Goal: Task Accomplishment & Management: Use online tool/utility

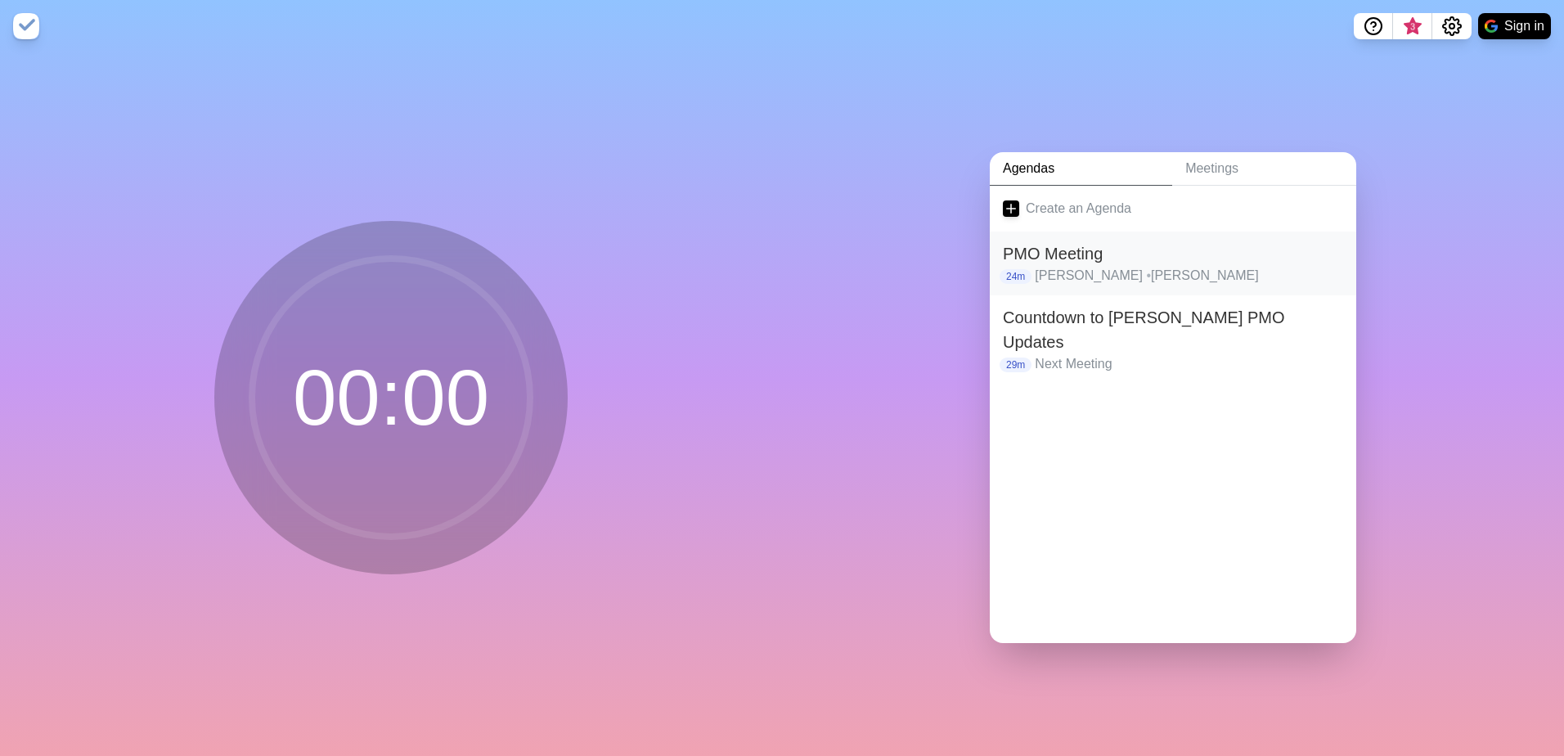
click at [1247, 249] on h2 "PMO Meeting" at bounding box center [1173, 253] width 340 height 25
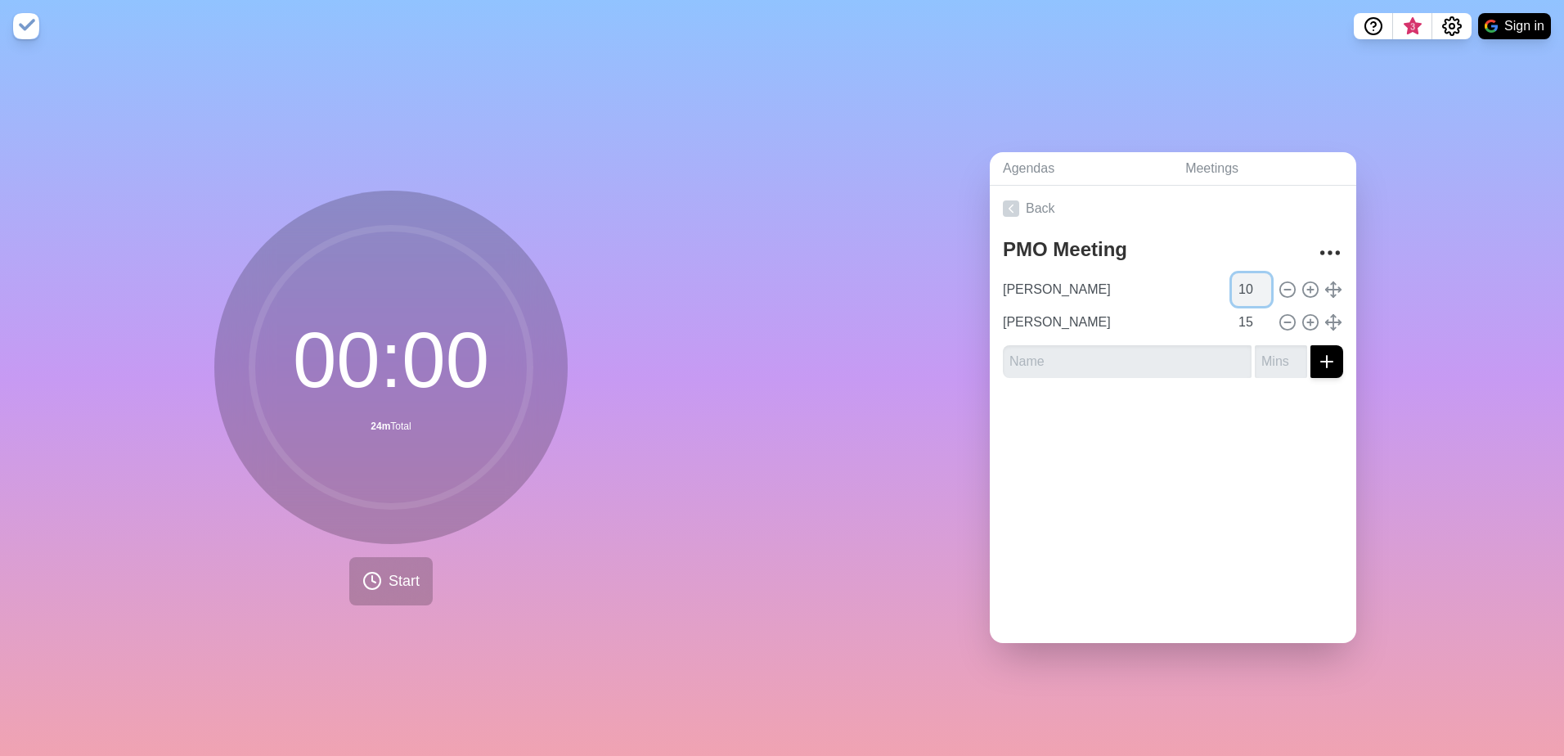
click at [1245, 279] on input "10" at bounding box center [1251, 289] width 39 height 33
click at [1245, 279] on input "11" at bounding box center [1251, 289] width 39 height 33
click at [1245, 279] on input "12" at bounding box center [1251, 289] width 39 height 33
click at [1244, 279] on input "13" at bounding box center [1251, 289] width 39 height 33
click at [1244, 279] on input "14" at bounding box center [1251, 289] width 39 height 33
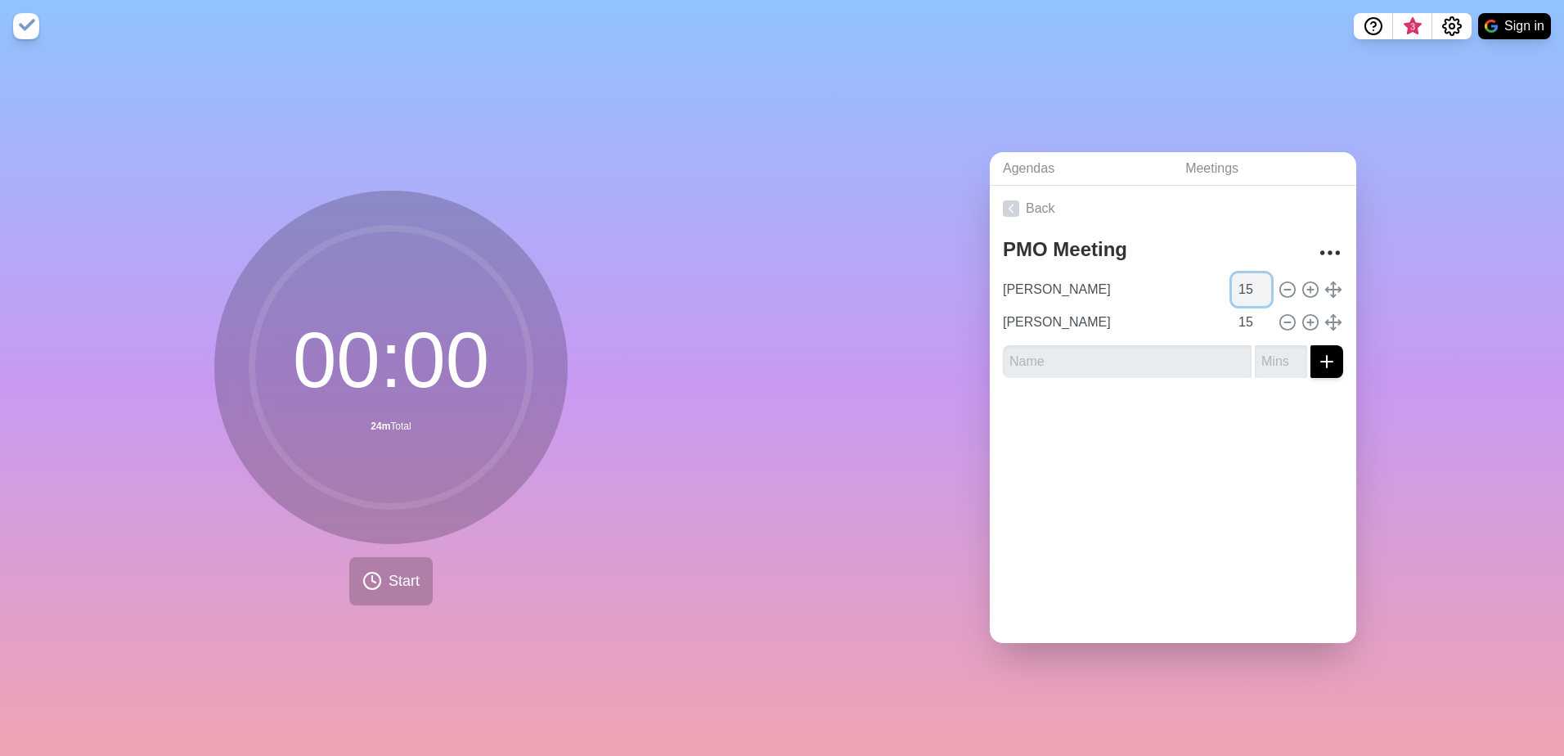
type input "15"
click at [1243, 279] on input "15" at bounding box center [1251, 289] width 39 height 33
click at [1135, 349] on input "text" at bounding box center [1127, 361] width 249 height 33
type input "[PERSON_NAME]"
click at [1310, 345] on button "submit" at bounding box center [1326, 361] width 33 height 33
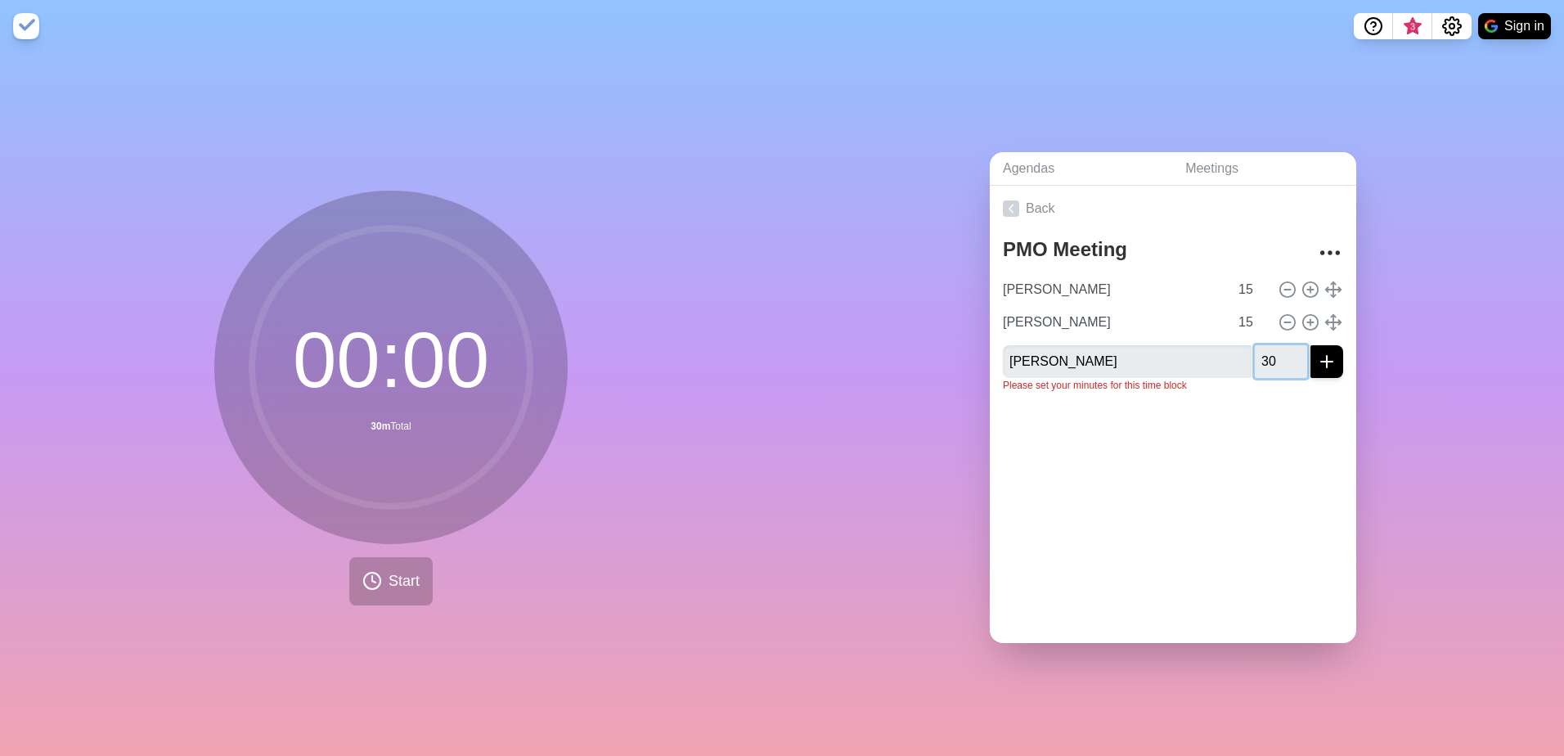
type input "30"
click at [1310, 345] on button "submit" at bounding box center [1326, 361] width 33 height 33
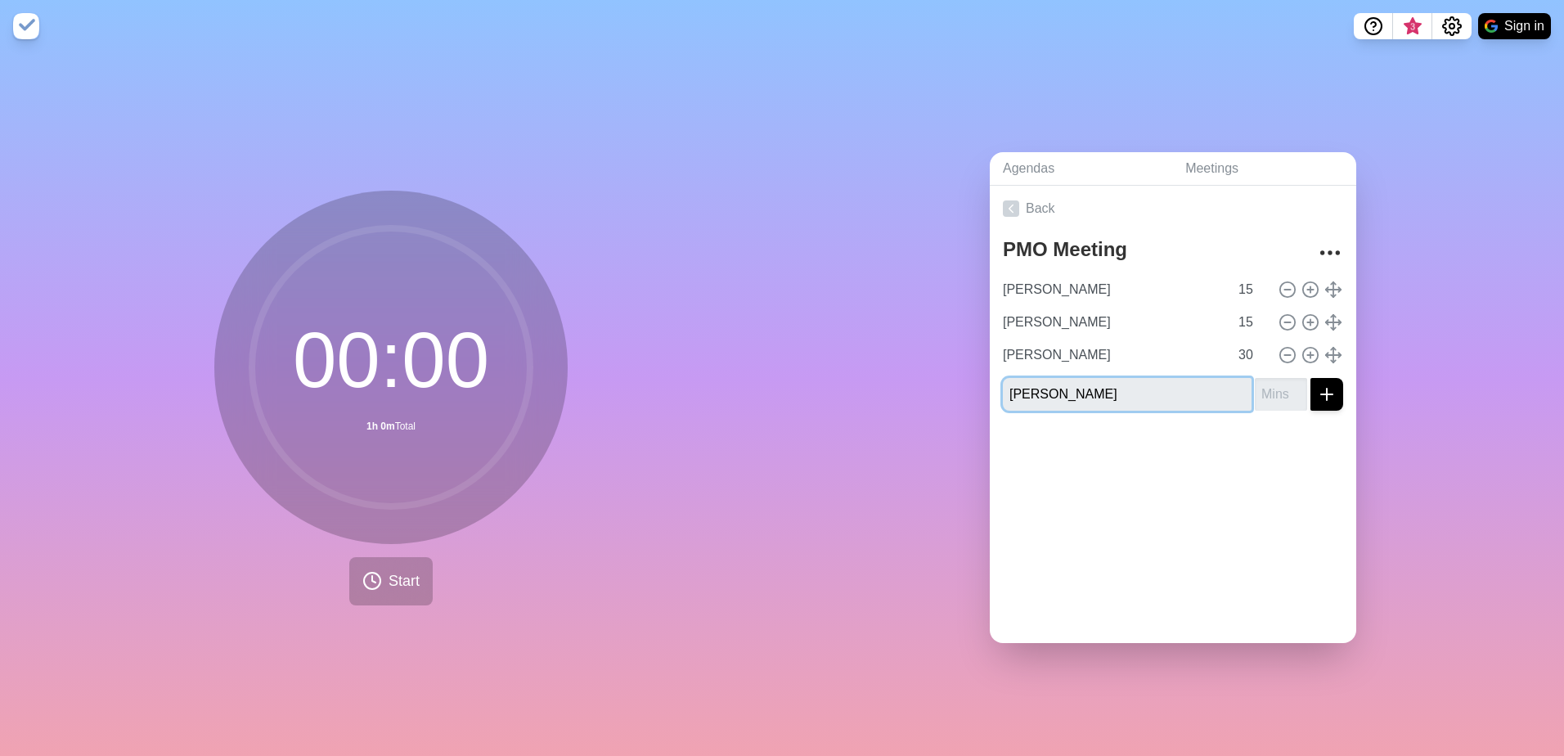
type input "[PERSON_NAME]"
type input "30"
click at [1310, 378] on button "submit" at bounding box center [1326, 394] width 33 height 33
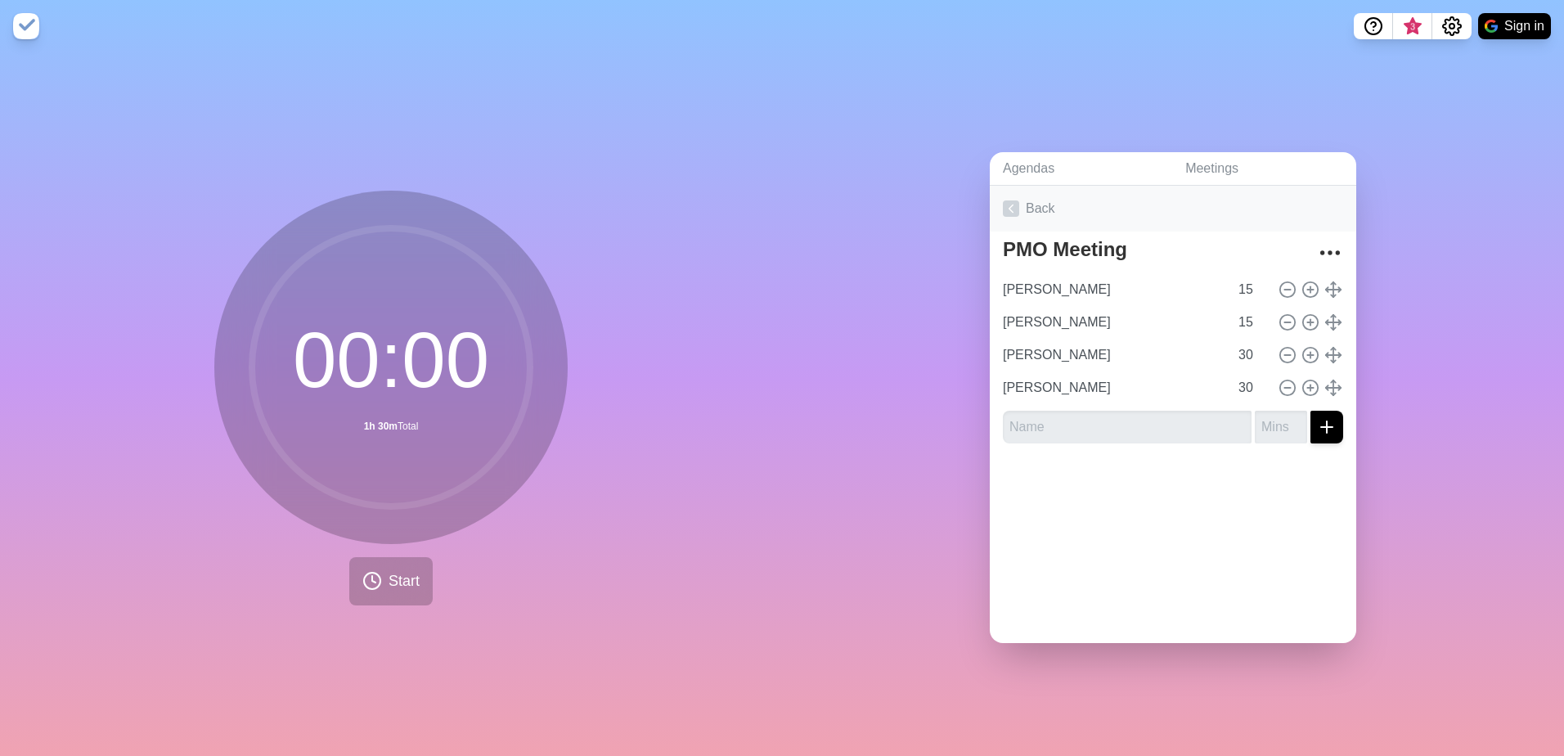
click at [1027, 205] on link "Back" at bounding box center [1173, 209] width 366 height 46
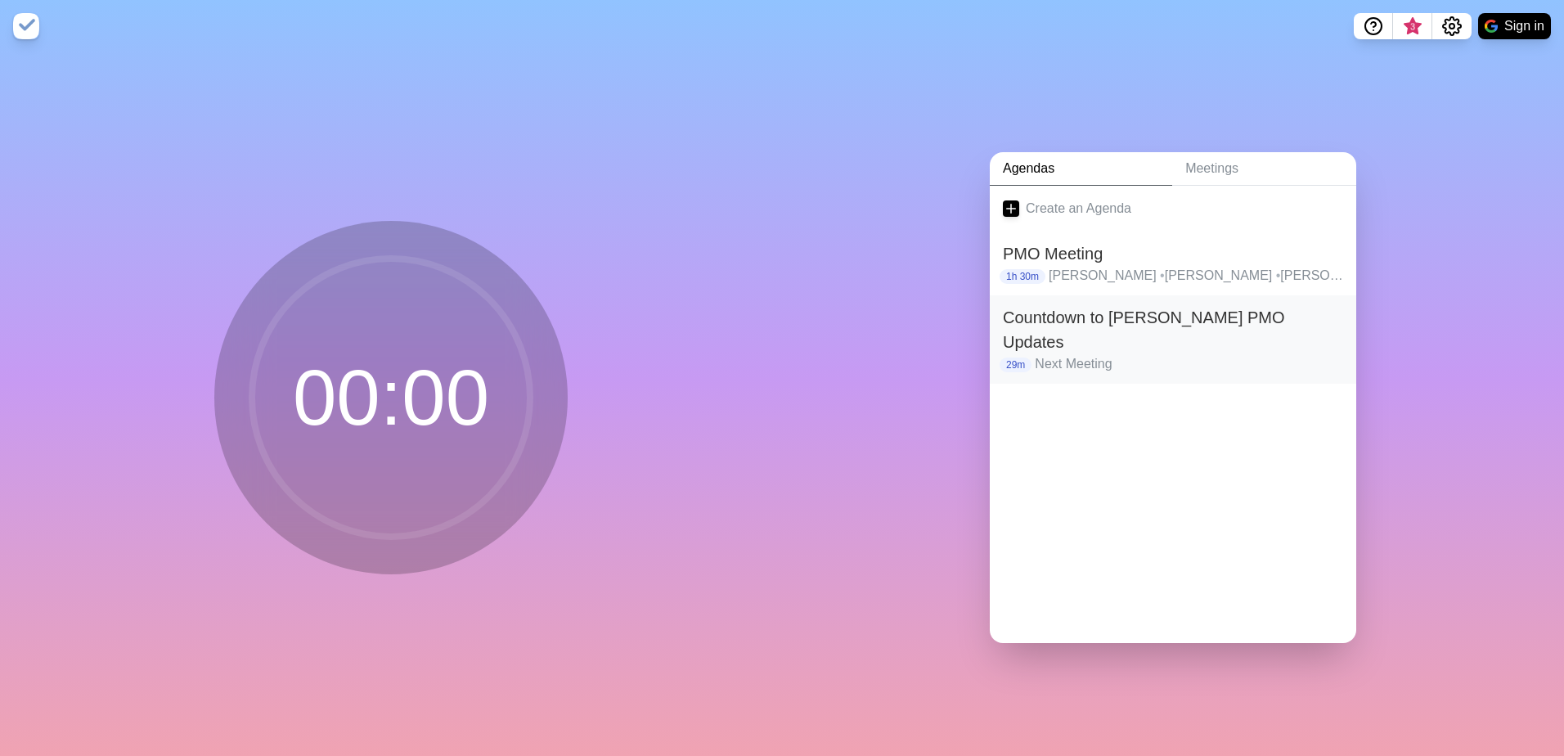
click at [1219, 354] on p "Next Meeting" at bounding box center [1189, 364] width 308 height 20
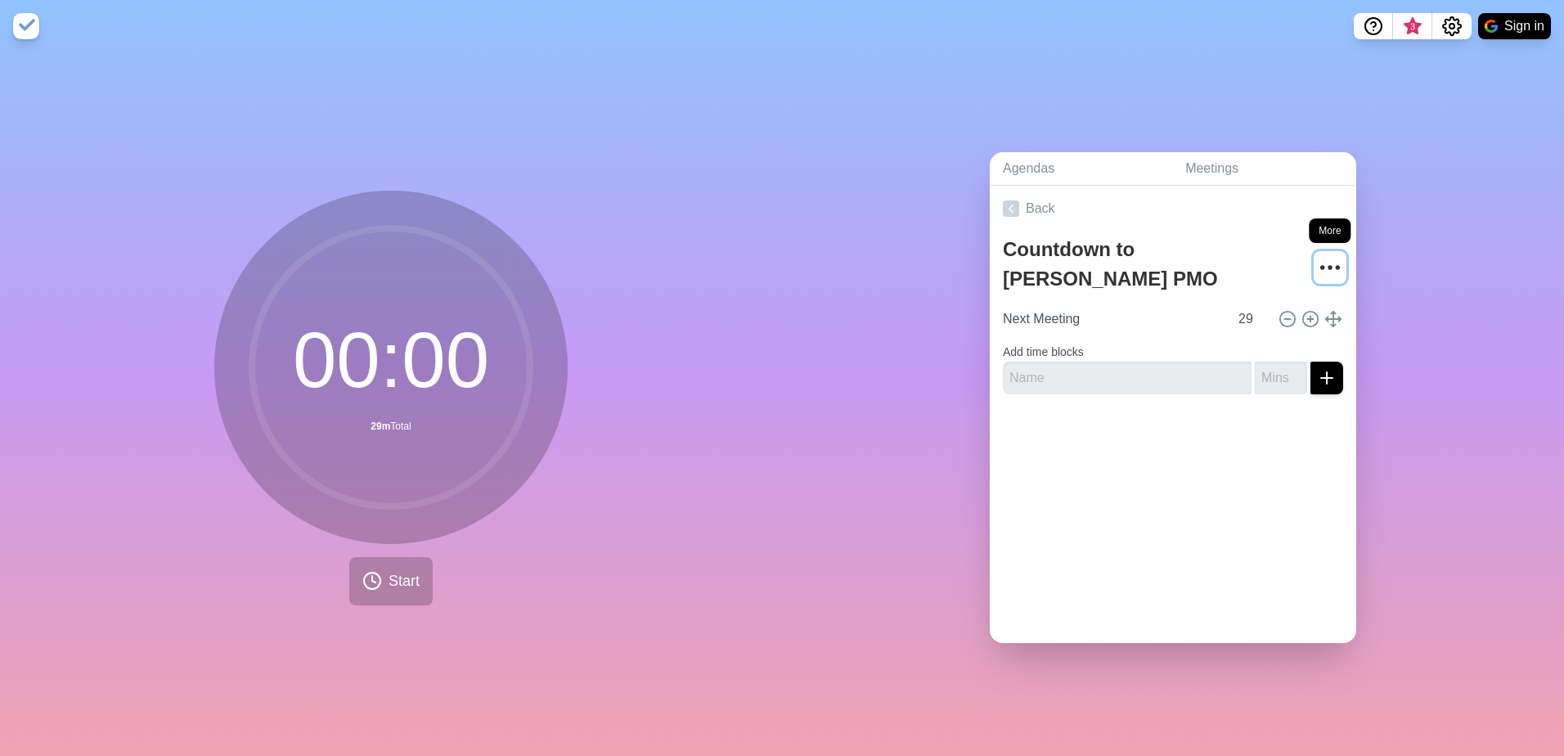
click at [1317, 257] on icon "More" at bounding box center [1330, 267] width 26 height 26
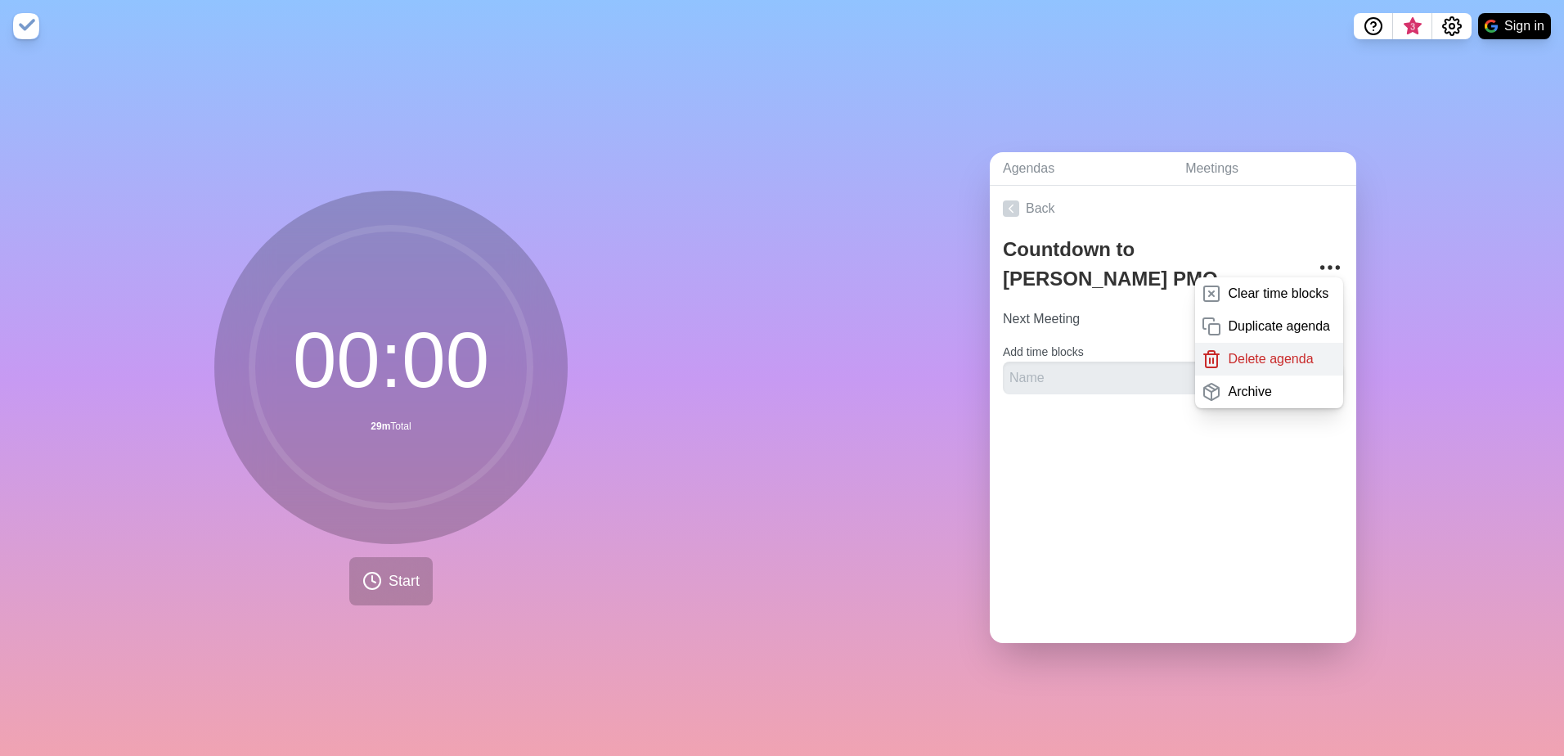
click at [1228, 354] on p "Delete agenda" at bounding box center [1270, 359] width 85 height 20
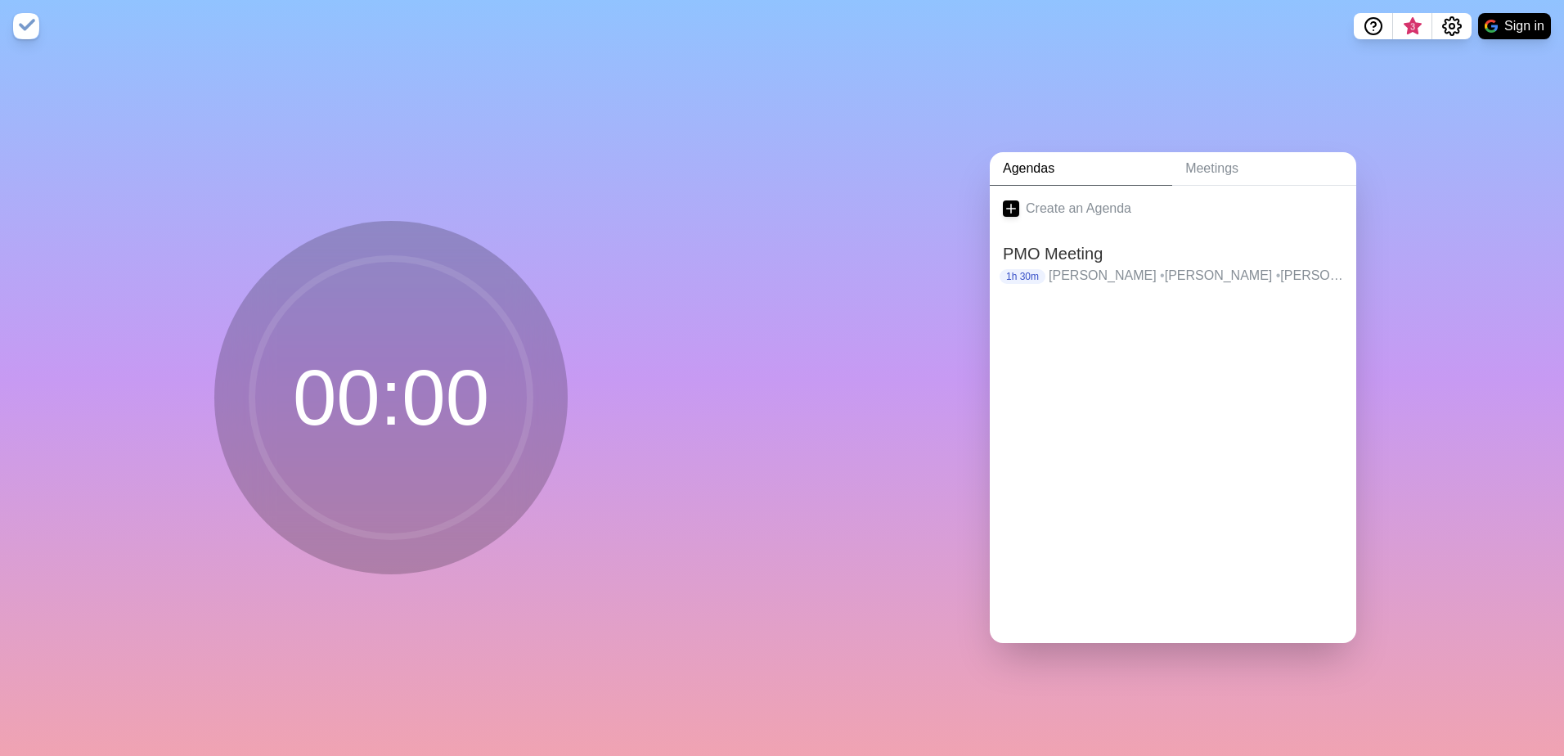
click at [919, 331] on div "Agendas Meetings Create an Agenda PMO Meeting 1h 30m [PERSON_NAME] • [PERSON_NA…" at bounding box center [1173, 403] width 782 height 703
click at [1087, 251] on h2 "PMO Meeting" at bounding box center [1173, 253] width 340 height 25
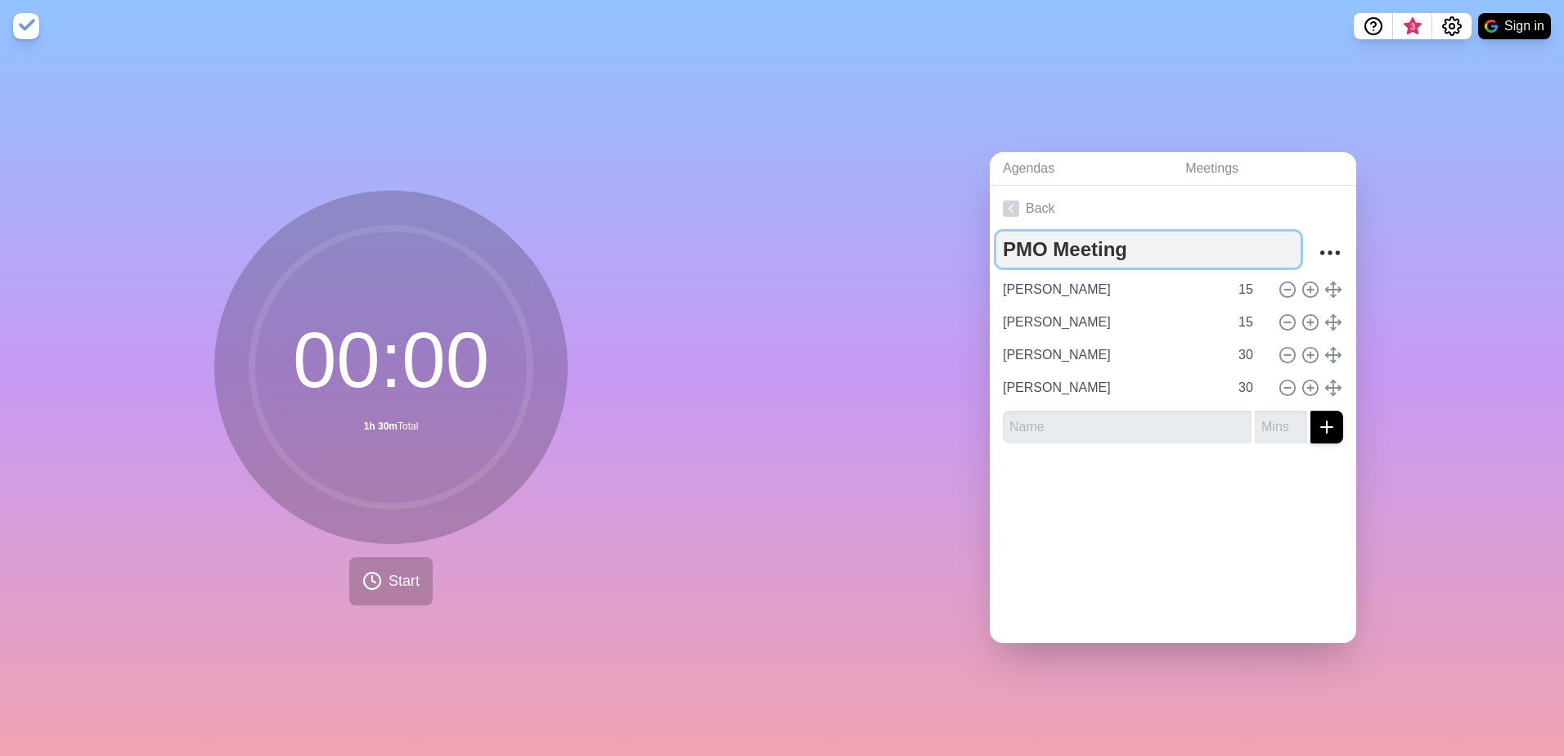
click at [1090, 249] on textarea "PMO Meeting" at bounding box center [1148, 249] width 304 height 36
type textarea "Weekly PMO Meeting"
click at [917, 195] on div "Agendas Meetings Back Weekly PMO Meeting [PERSON_NAME] 15 [PERSON_NAME] 15 Mega…" at bounding box center [1173, 403] width 782 height 703
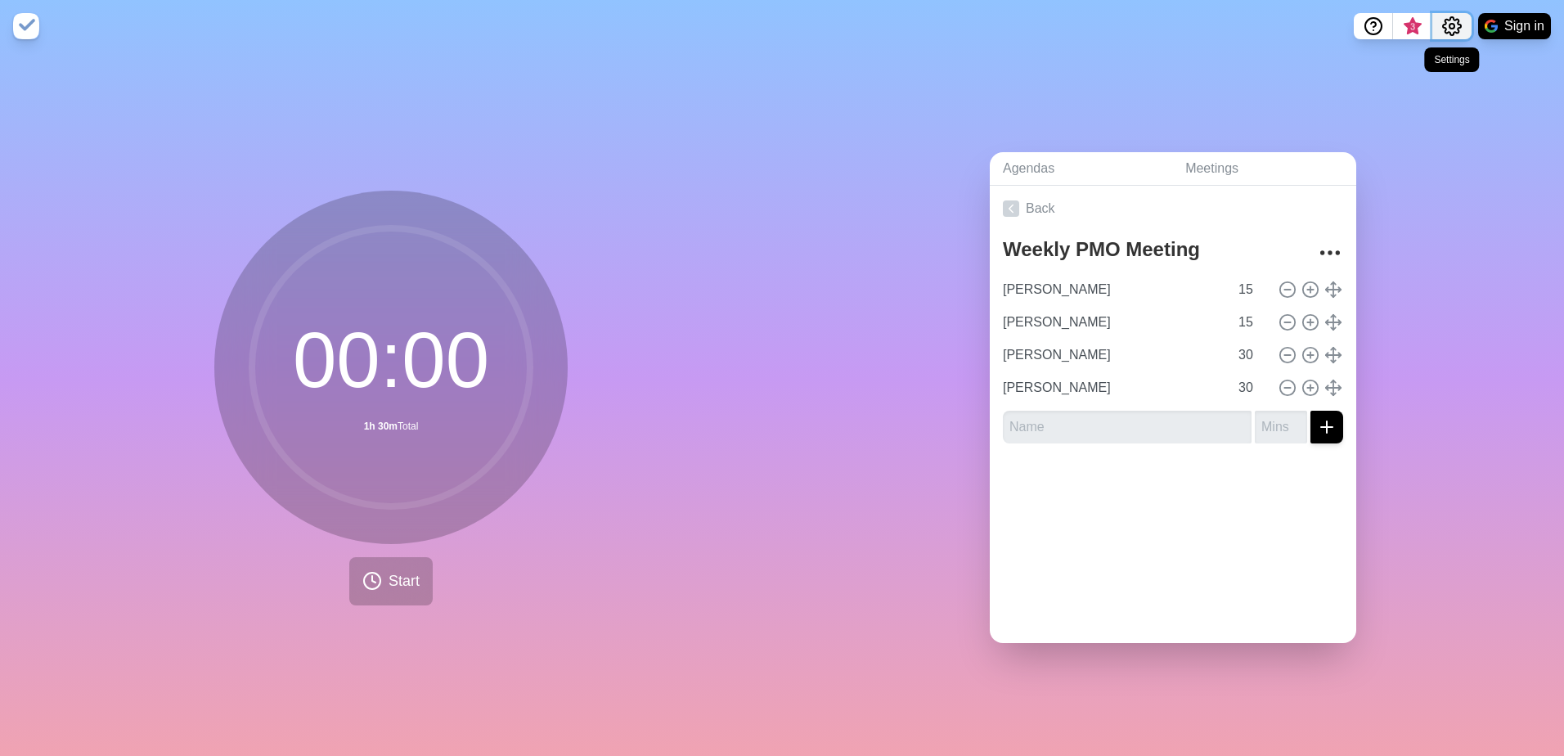
click at [1445, 22] on icon "Settings" at bounding box center [1452, 26] width 18 height 18
drag, startPoint x: 1445, startPoint y: 22, endPoint x: 1370, endPoint y: 44, distance: 78.4
click at [1445, 25] on icon "Settings" at bounding box center [1452, 26] width 18 height 18
click at [1028, 92] on div "Agendas Meetings Back Weekly PMO Meeting [PERSON_NAME] 15 [PERSON_NAME] 15 Mega…" at bounding box center [1173, 403] width 782 height 703
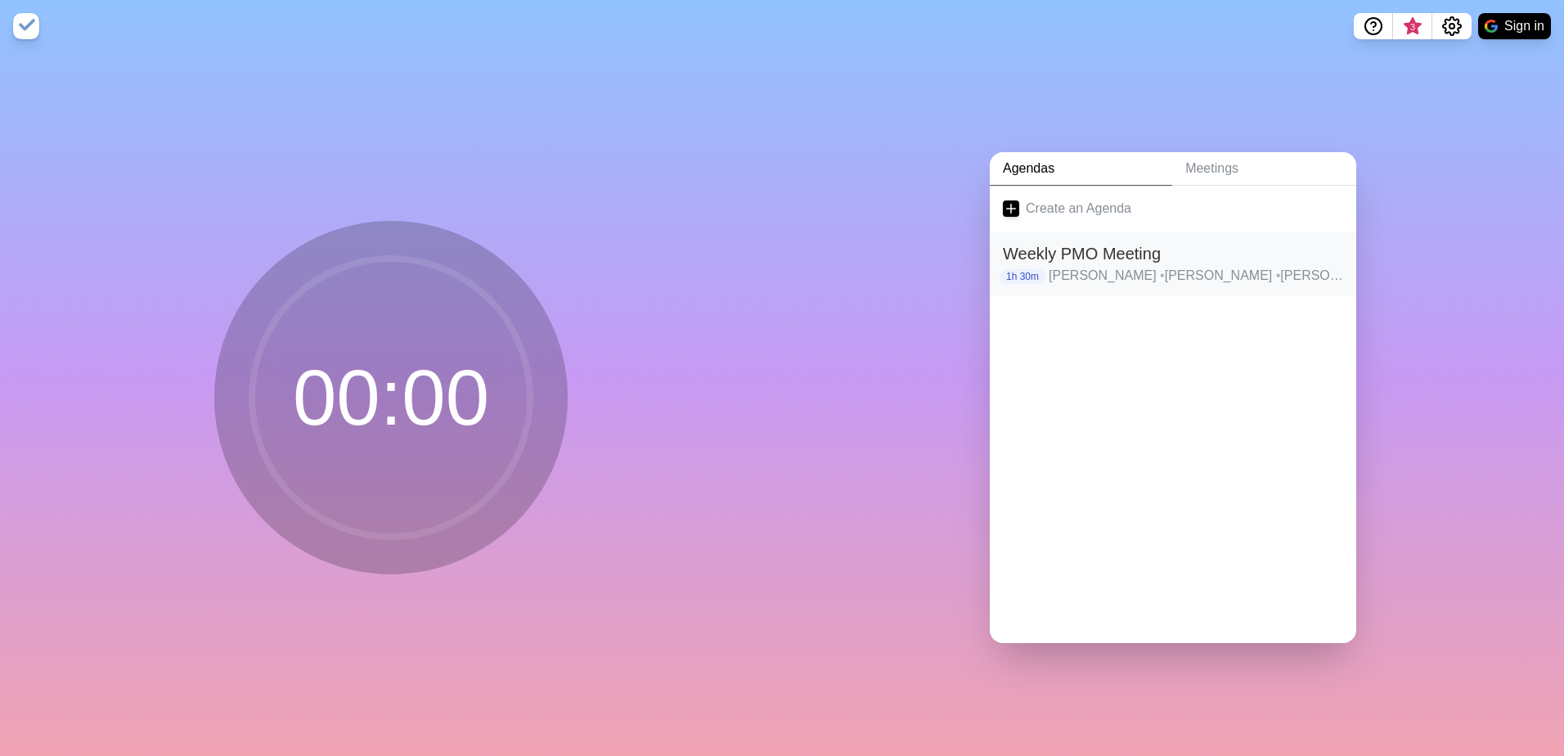
click at [1153, 246] on h2 "Weekly PMO Meeting" at bounding box center [1173, 253] width 340 height 25
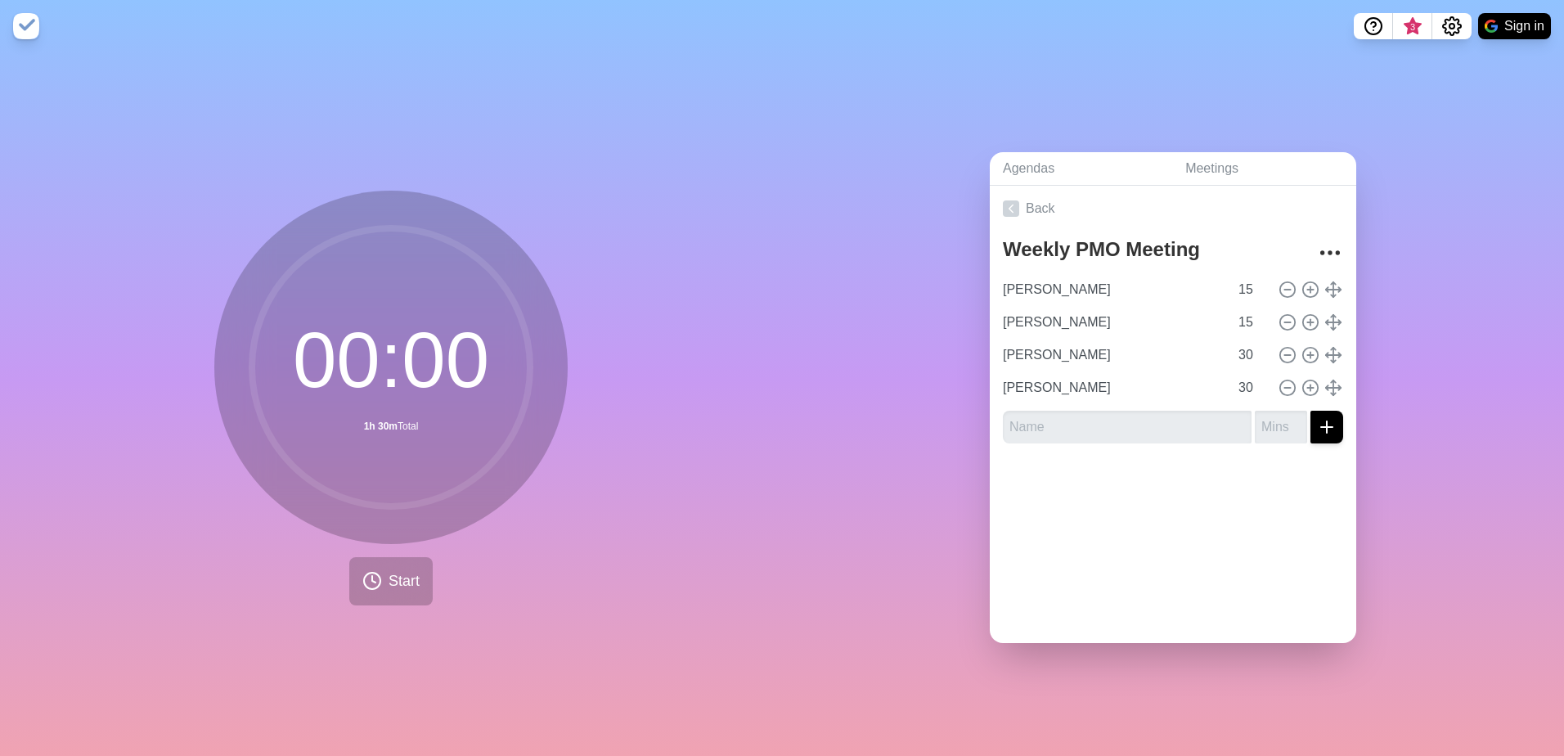
click at [965, 38] on nav "3 Sign in" at bounding box center [782, 26] width 1564 height 52
